Goal: Book appointment/travel/reservation

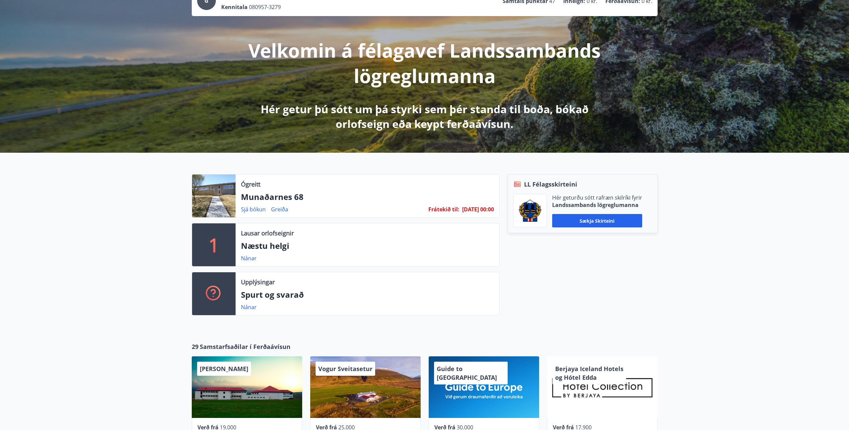
scroll to position [33, 0]
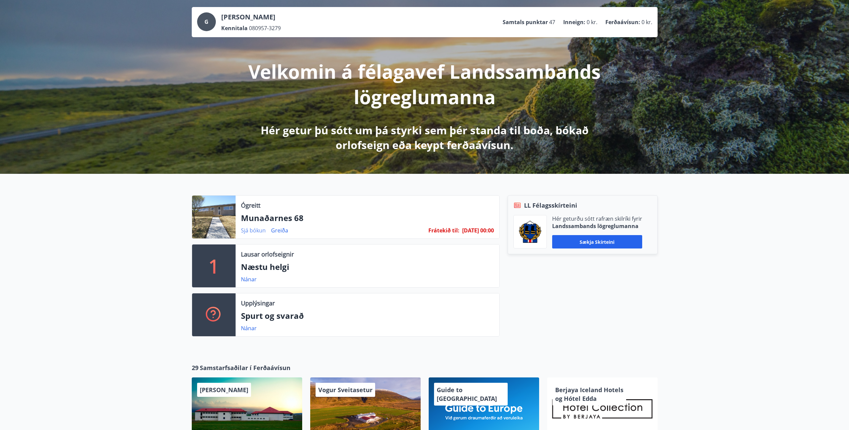
click at [254, 230] on link "Sjá bókun" at bounding box center [253, 230] width 25 height 7
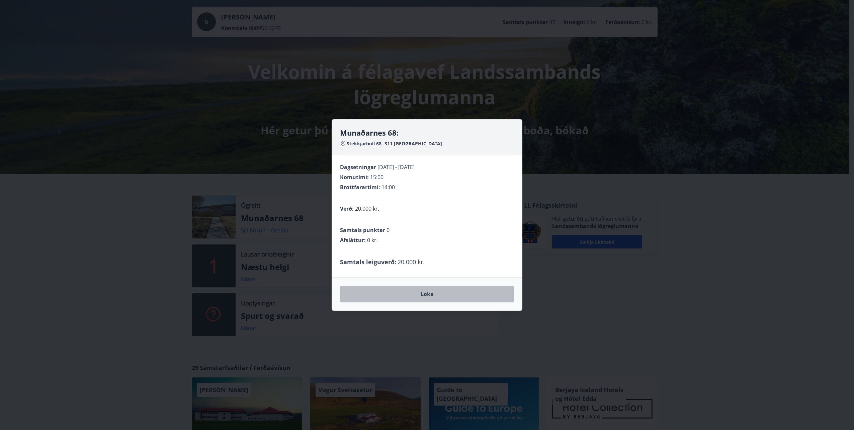
click at [434, 294] on button "Loka" at bounding box center [427, 293] width 174 height 17
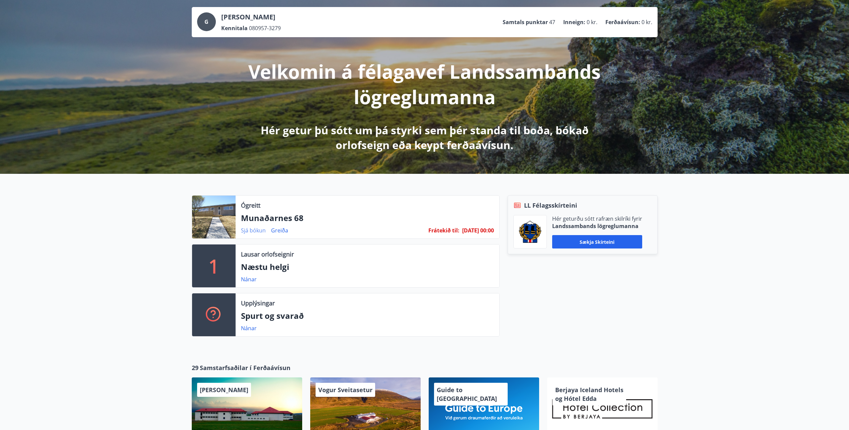
click at [254, 231] on link "Sjá bókun" at bounding box center [253, 230] width 25 height 7
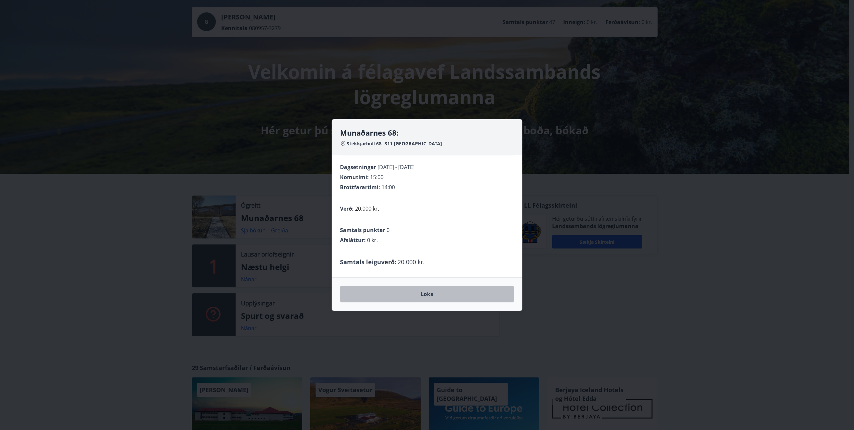
click at [438, 299] on button "Loka" at bounding box center [427, 293] width 174 height 17
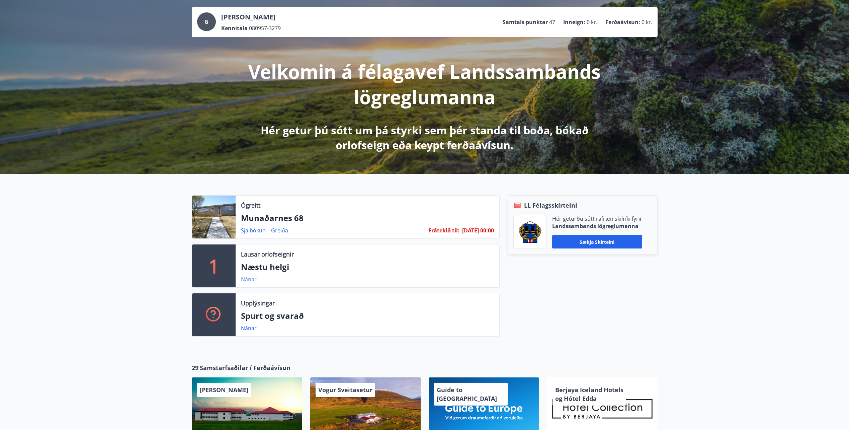
click at [246, 278] on link "Nánar" at bounding box center [249, 278] width 16 height 7
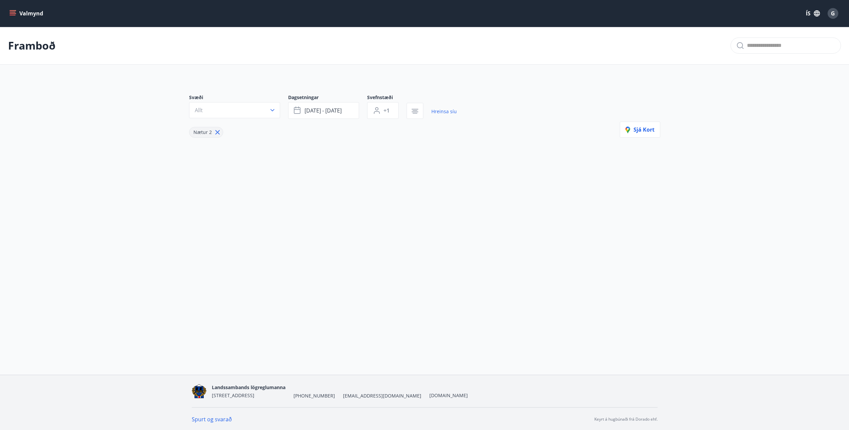
type input "*"
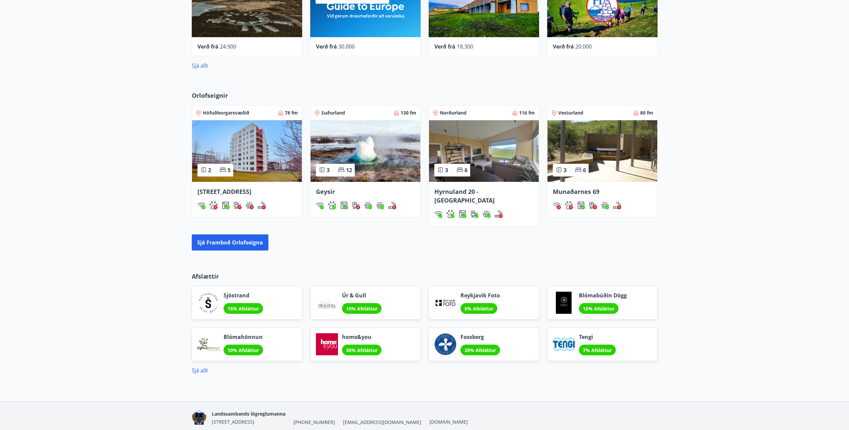
scroll to position [454, 0]
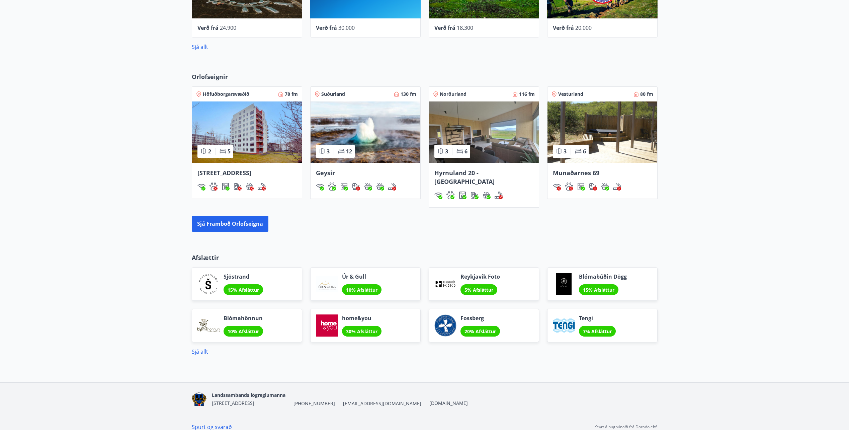
click at [575, 172] on span "Munaðarnes 69" at bounding box center [576, 173] width 47 height 8
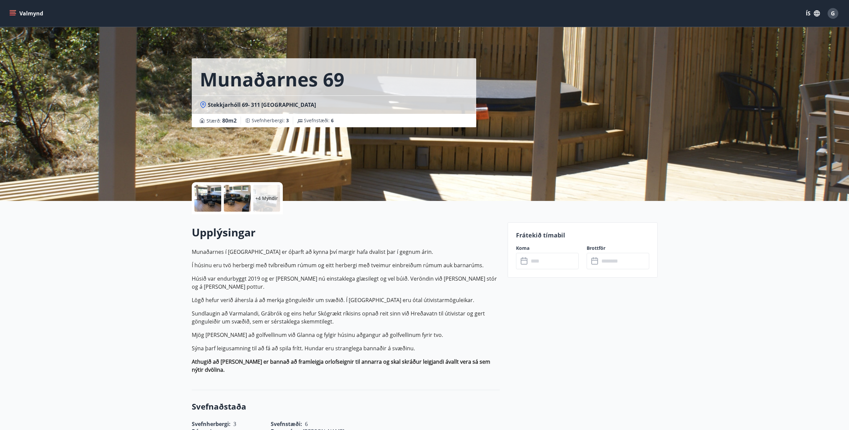
click at [523, 261] on icon at bounding box center [525, 261] width 8 height 8
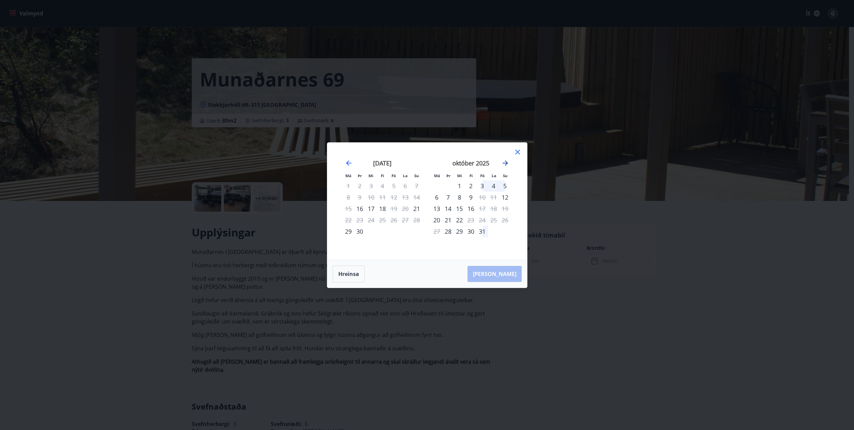
click at [507, 162] on icon "Move forward to switch to the next month." at bounding box center [505, 162] width 5 height 5
click at [350, 163] on icon "Move backward to switch to the previous month." at bounding box center [348, 162] width 5 height 5
click at [506, 164] on icon "Move forward to switch to the next month." at bounding box center [505, 163] width 8 height 8
click at [504, 161] on icon "Move forward to switch to the next month." at bounding box center [505, 163] width 8 height 8
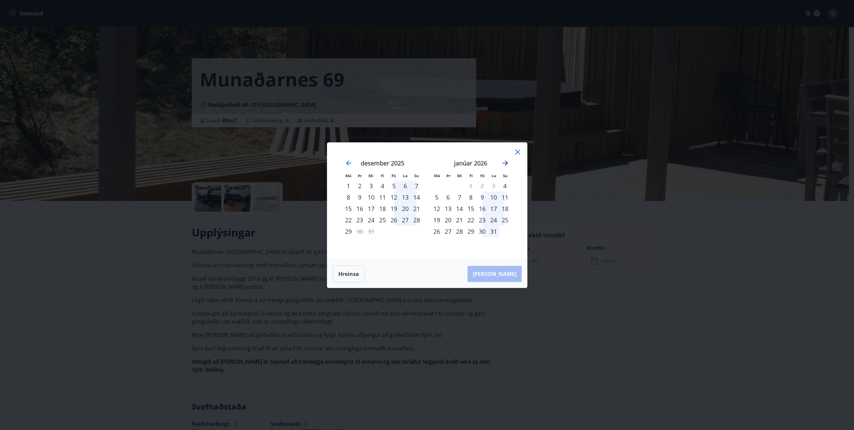
click at [504, 163] on icon "Move forward to switch to the next month." at bounding box center [505, 162] width 5 height 5
click at [351, 164] on icon "Move backward to switch to the previous month." at bounding box center [349, 163] width 8 height 8
click at [506, 164] on icon "Move forward to switch to the next month." at bounding box center [505, 163] width 8 height 8
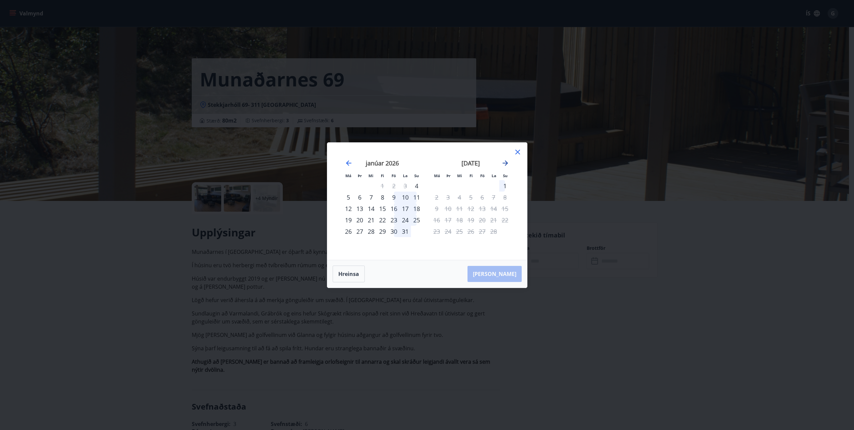
click at [506, 164] on icon "Move forward to switch to the next month." at bounding box center [505, 163] width 8 height 8
click at [349, 163] on icon "Move backward to switch to the previous month." at bounding box center [348, 162] width 5 height 5
click at [348, 163] on icon "Move backward to switch to the previous month." at bounding box center [348, 162] width 5 height 5
click at [347, 162] on icon "Move backward to switch to the previous month." at bounding box center [348, 162] width 5 height 5
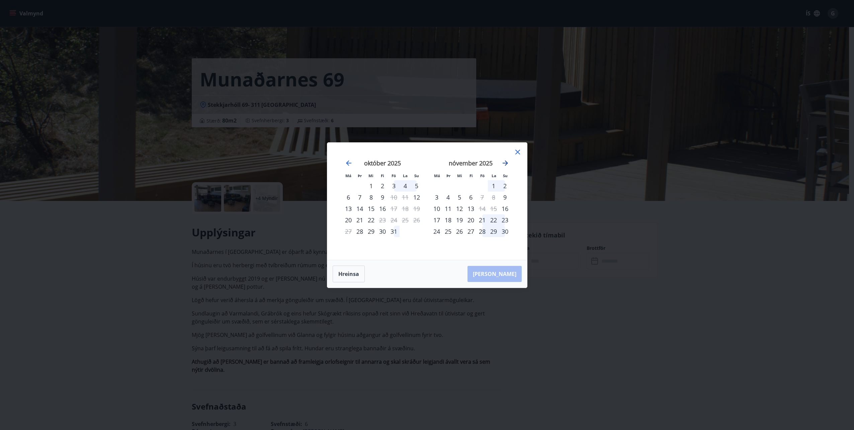
click at [507, 161] on icon "Move forward to switch to the next month." at bounding box center [505, 163] width 8 height 8
click at [405, 207] on div "15" at bounding box center [405, 208] width 11 height 11
click at [349, 163] on icon "Move backward to switch to the previous month." at bounding box center [349, 163] width 8 height 8
click at [518, 151] on icon at bounding box center [518, 152] width 8 height 8
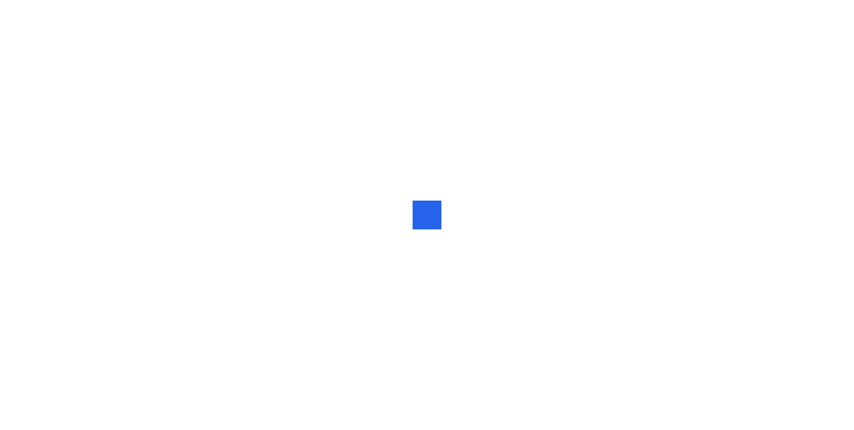
click at [238, 134] on div at bounding box center [427, 215] width 854 height 430
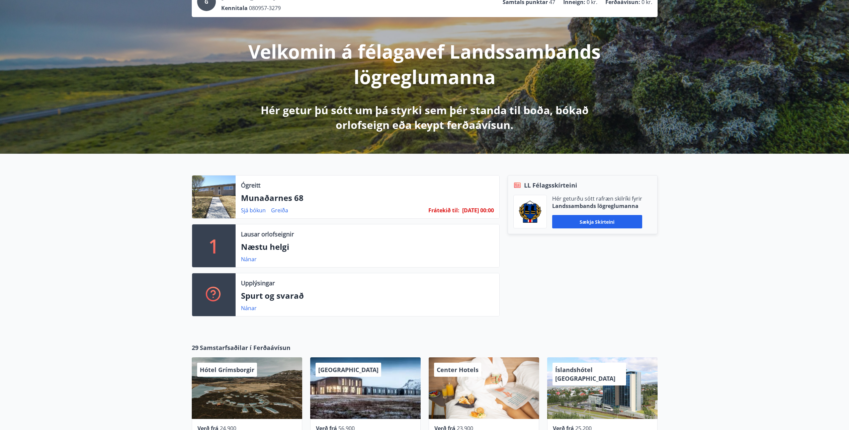
scroll to position [52, 0]
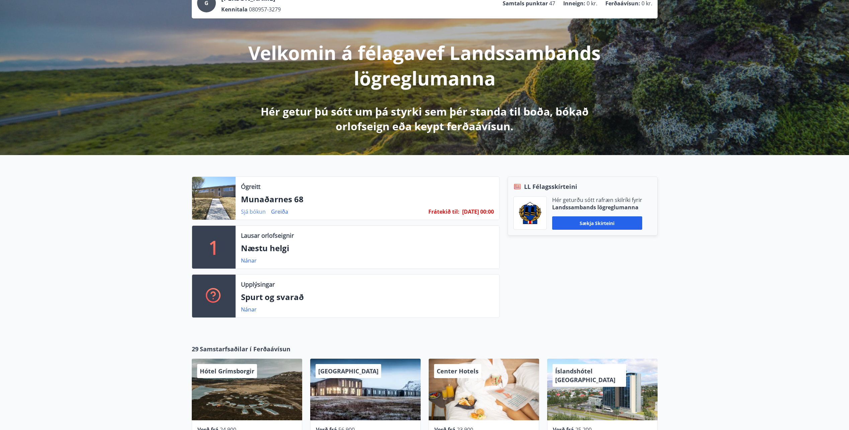
click at [254, 213] on link "Sjá bókun" at bounding box center [253, 211] width 25 height 7
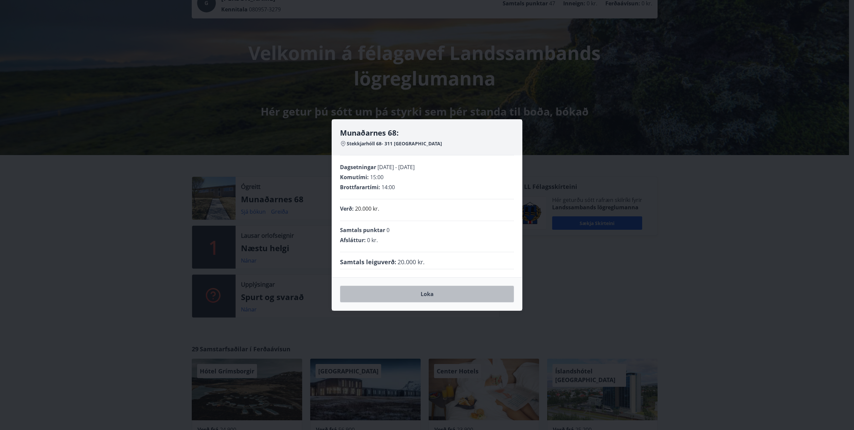
click at [430, 294] on button "Loka" at bounding box center [427, 293] width 174 height 17
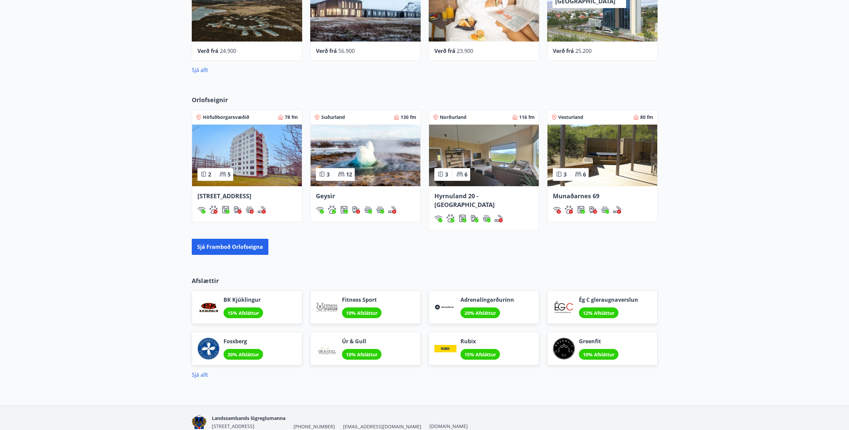
scroll to position [435, 0]
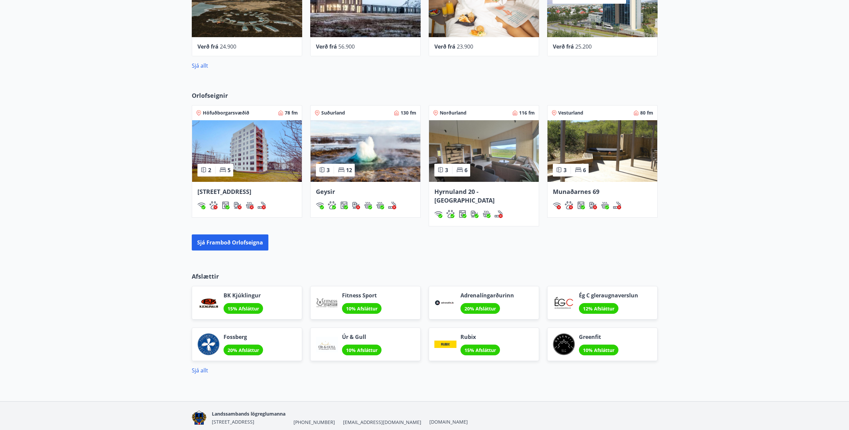
click at [690, 155] on div "Orlofseignir Höfuðborgarsvæðið 78 fm 2 5 Hátún 4, Reykjavík Suðurland 130 fm 3 …" at bounding box center [424, 170] width 849 height 181
click at [228, 234] on button "Sjá framboð orlofseigna" at bounding box center [230, 242] width 77 height 16
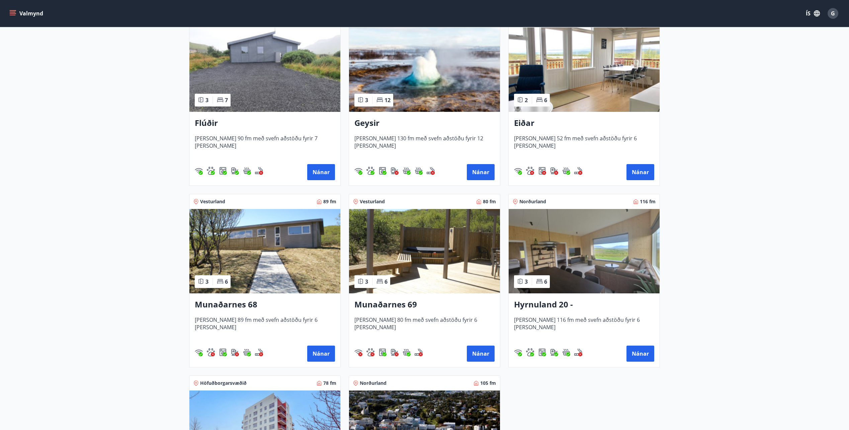
scroll to position [167, 0]
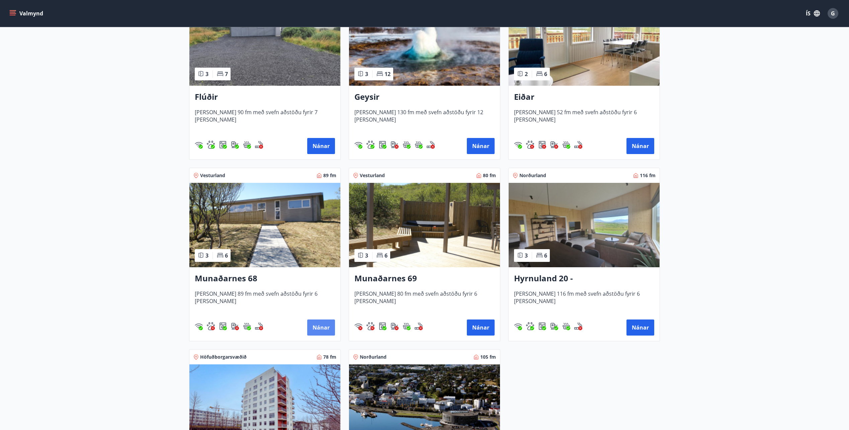
click at [321, 328] on button "Nánar" at bounding box center [321, 327] width 28 height 16
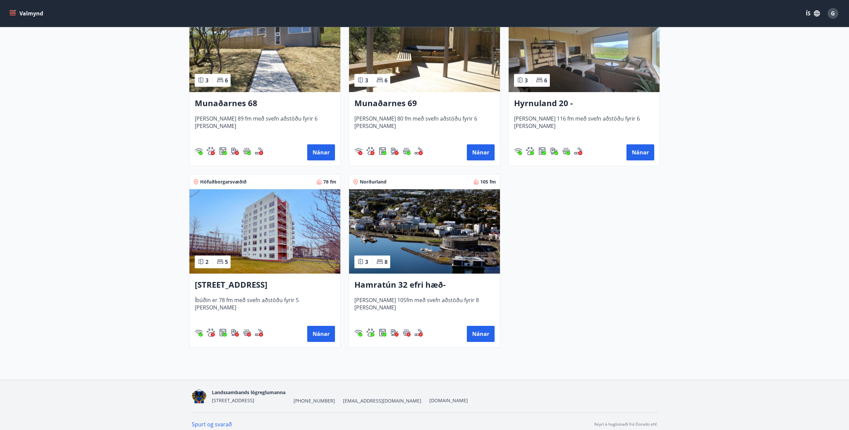
scroll to position [348, 0]
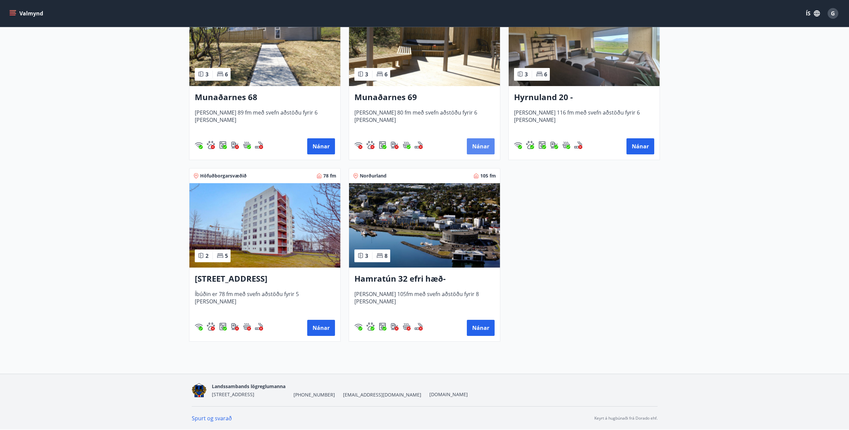
click at [484, 147] on button "Nánar" at bounding box center [481, 146] width 28 height 16
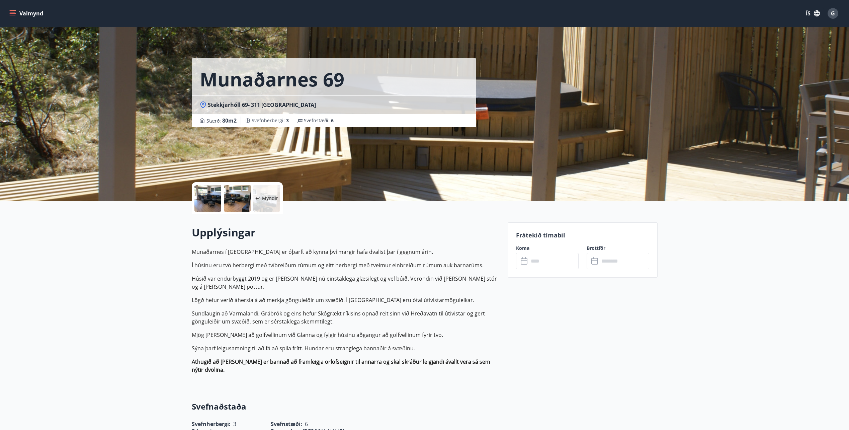
click at [536, 260] on input "text" at bounding box center [554, 261] width 50 height 16
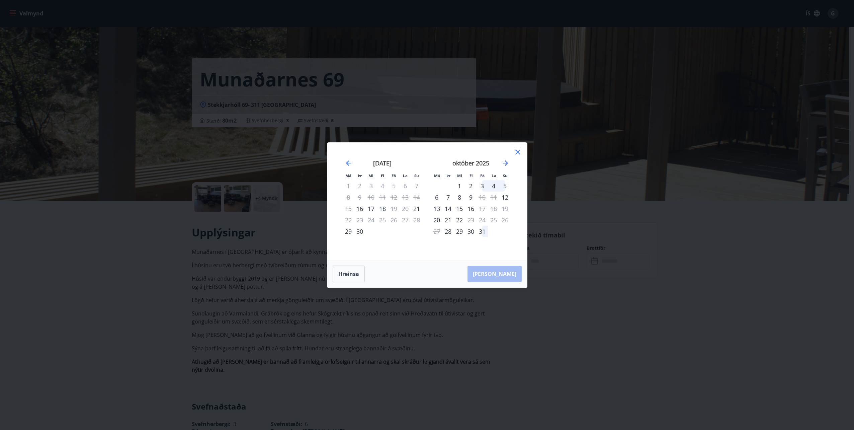
click at [509, 163] on icon "Move forward to switch to the next month." at bounding box center [505, 163] width 8 height 8
click at [507, 164] on icon "Move forward to switch to the next month." at bounding box center [505, 162] width 5 height 5
click at [506, 162] on icon "Move forward to switch to the next month." at bounding box center [505, 163] width 8 height 8
click at [348, 162] on icon "Move backward to switch to the previous month." at bounding box center [349, 163] width 8 height 8
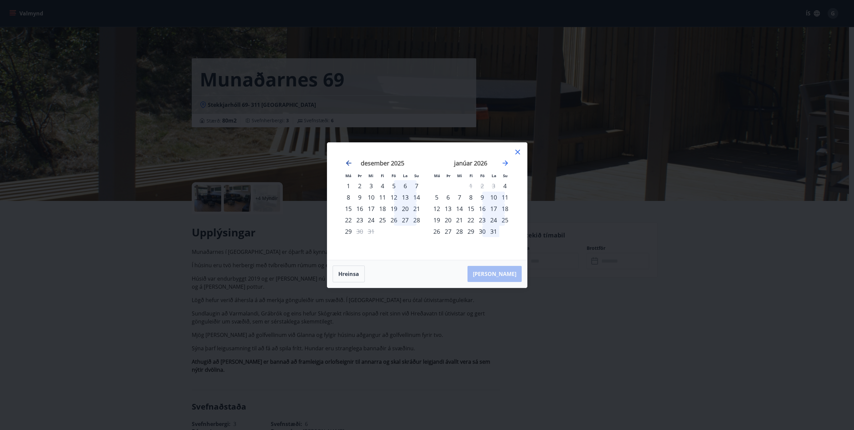
click at [348, 162] on icon "Move backward to switch to the previous month." at bounding box center [349, 163] width 8 height 8
click at [507, 164] on icon "Move forward to switch to the next month." at bounding box center [505, 162] width 5 height 5
click at [347, 160] on icon "Move backward to switch to the previous month." at bounding box center [349, 163] width 8 height 8
click at [347, 163] on icon "Move backward to switch to the previous month." at bounding box center [348, 162] width 5 height 5
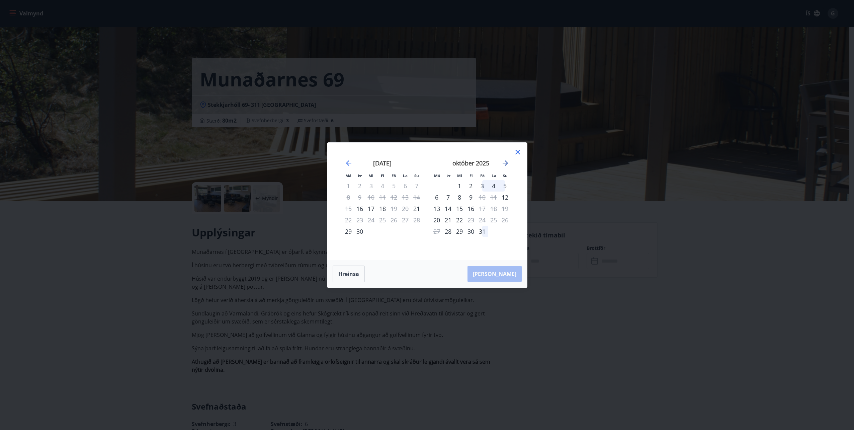
click at [506, 164] on icon "Move forward to switch to the next month." at bounding box center [505, 162] width 5 height 5
click at [505, 161] on icon "Move forward to switch to the next month." at bounding box center [505, 163] width 8 height 8
drag, startPoint x: 520, startPoint y: 149, endPoint x: 518, endPoint y: 153, distance: 4.2
click at [518, 153] on icon at bounding box center [518, 152] width 8 height 8
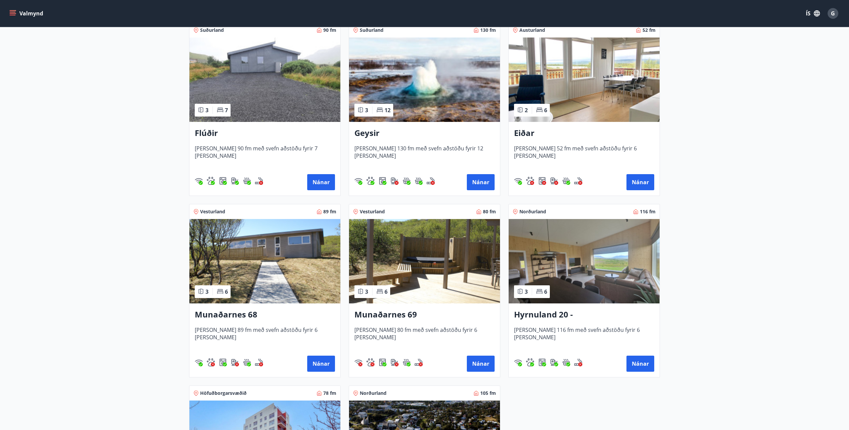
scroll to position [134, 0]
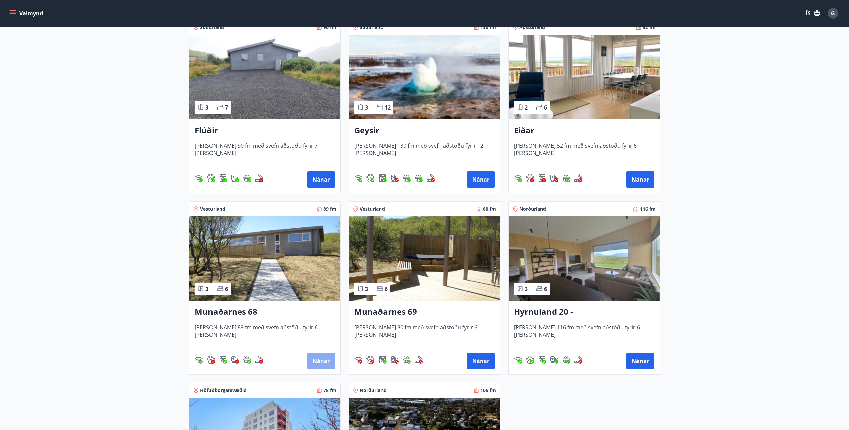
click at [320, 356] on button "Nánar" at bounding box center [321, 361] width 28 height 16
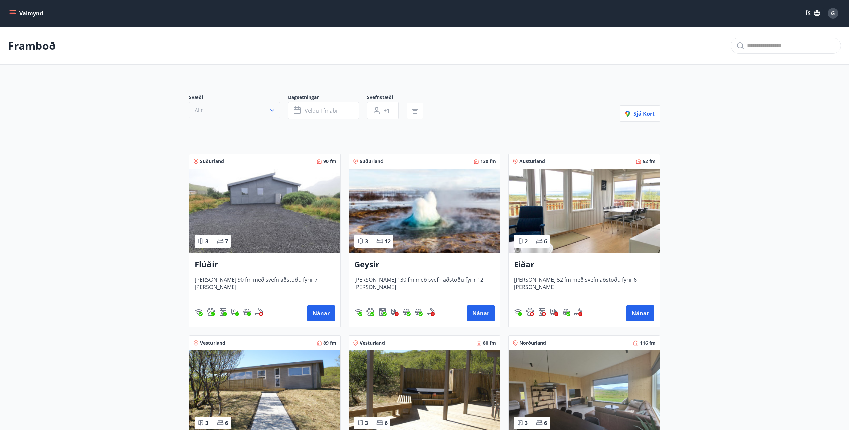
click at [272, 110] on icon "button" at bounding box center [272, 110] width 7 height 7
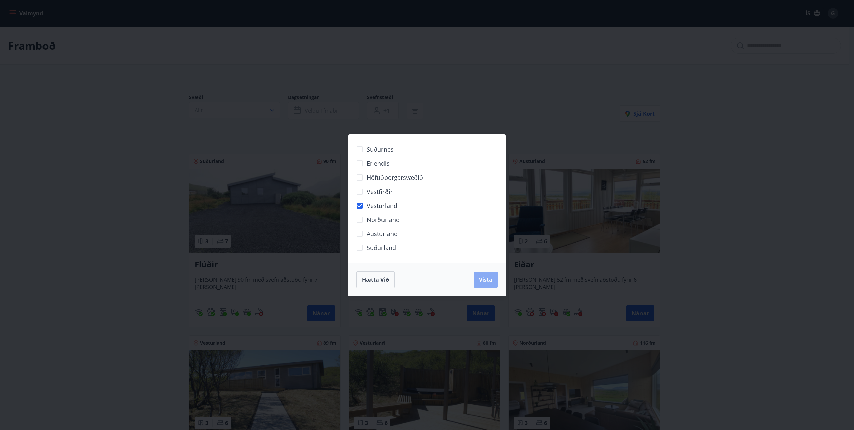
click at [485, 282] on span "Vista" at bounding box center [485, 279] width 13 height 7
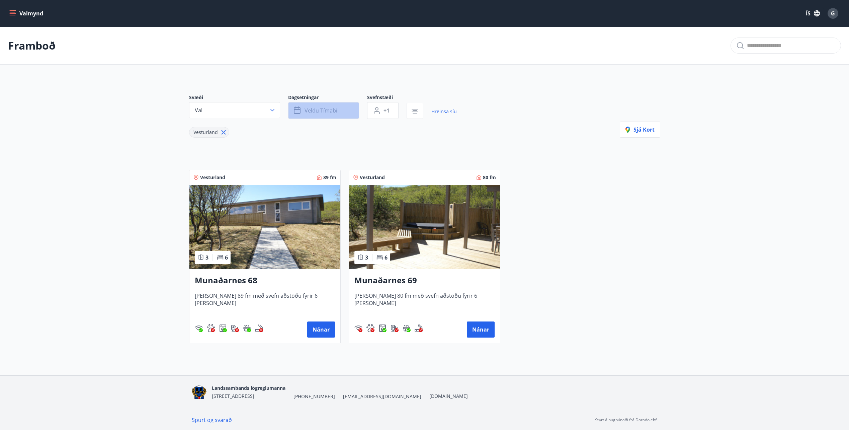
click at [316, 112] on span "Veldu tímabil" at bounding box center [322, 110] width 34 height 7
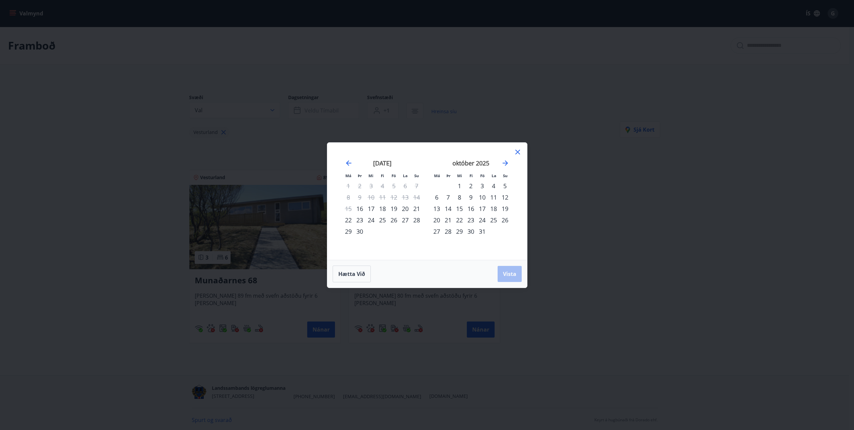
click at [481, 232] on div "31" at bounding box center [482, 231] width 11 height 11
click at [507, 161] on icon "Move forward to switch to the next month." at bounding box center [505, 163] width 8 height 8
click at [504, 186] on div "2" at bounding box center [504, 185] width 11 height 11
click at [508, 273] on span "Vista" at bounding box center [509, 273] width 13 height 7
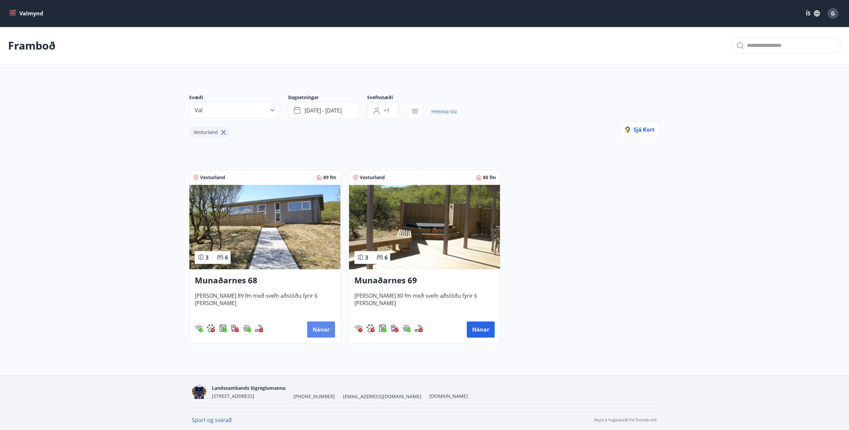
click at [325, 330] on button "Nánar" at bounding box center [321, 329] width 28 height 16
click at [479, 326] on button "Nánar" at bounding box center [481, 329] width 28 height 16
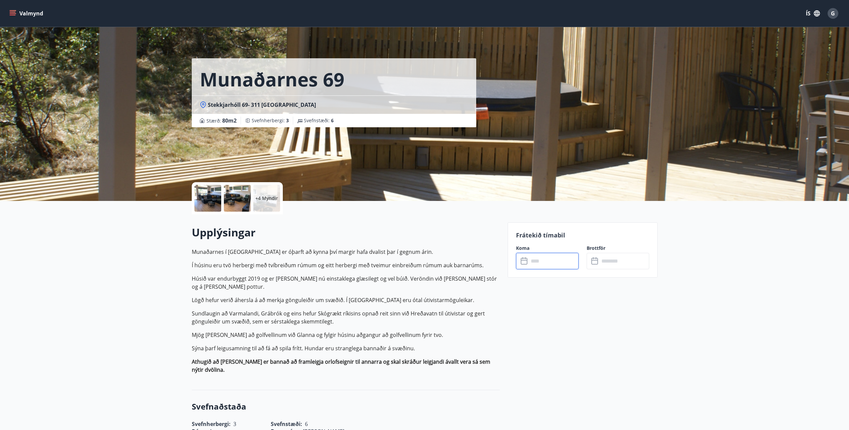
click at [556, 256] on input "text" at bounding box center [554, 261] width 50 height 16
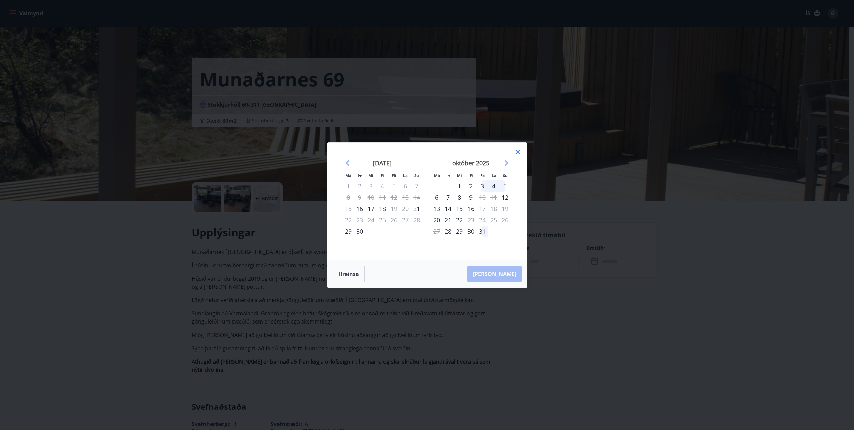
click at [519, 153] on icon at bounding box center [518, 152] width 8 height 8
